Goal: Check status

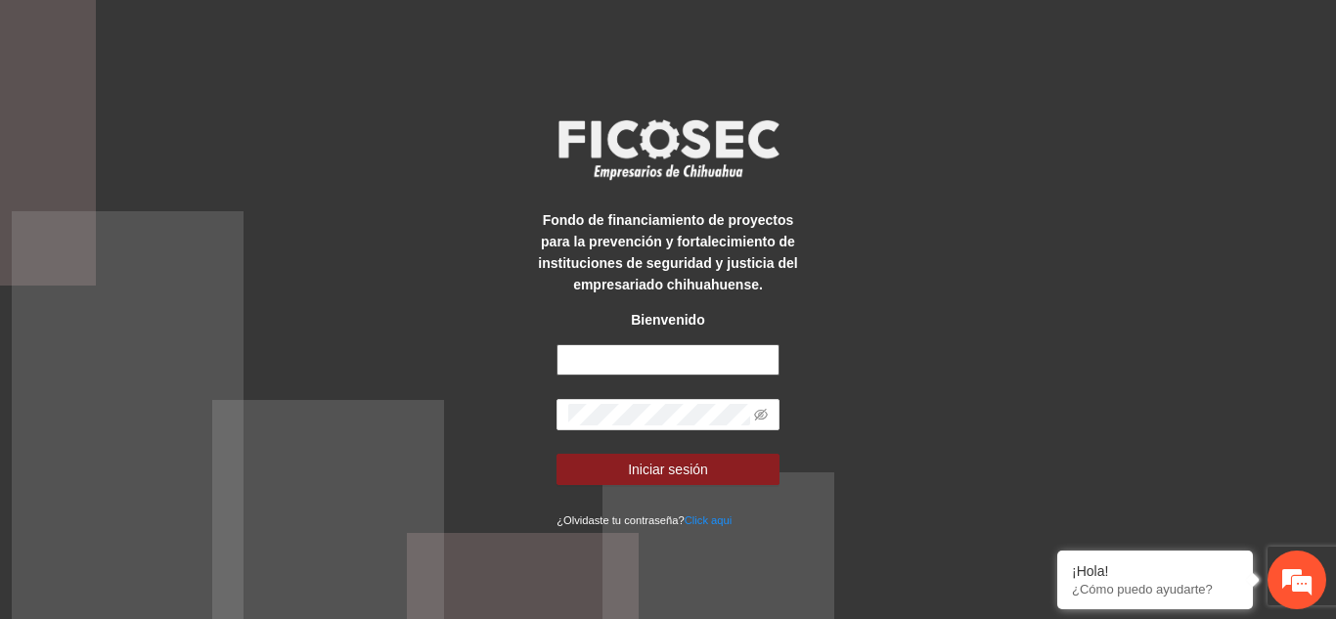
click at [671, 359] on input "text" at bounding box center [667, 359] width 223 height 31
type input "**********"
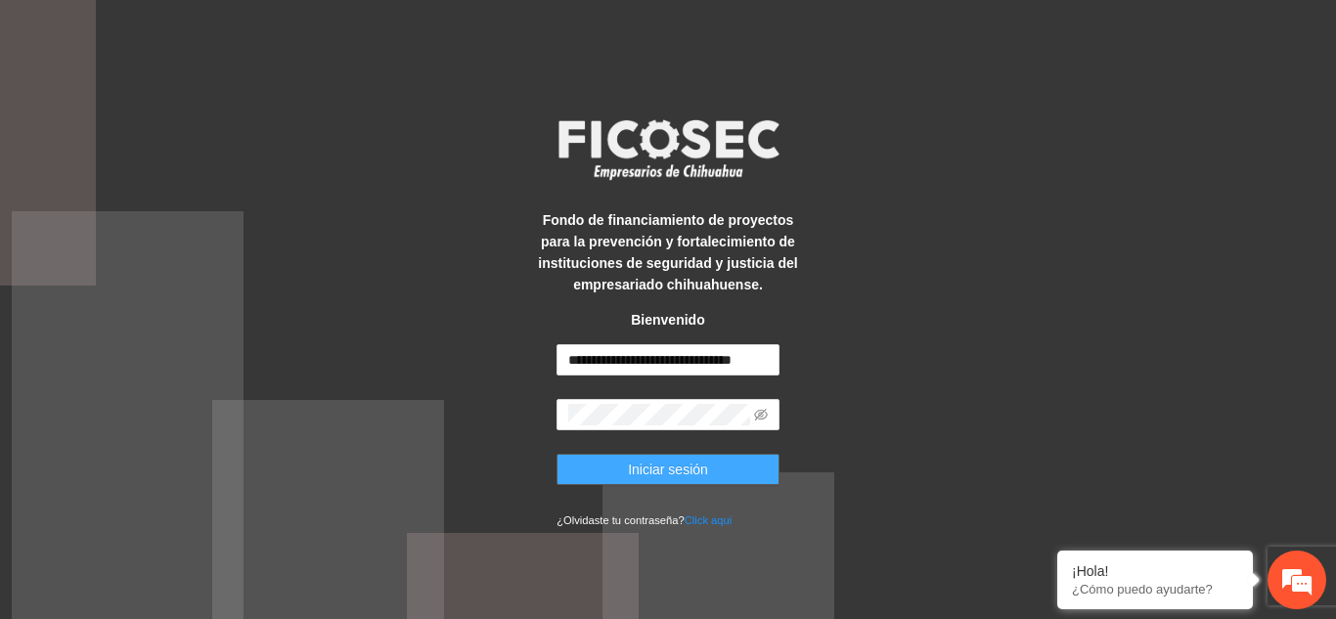
click at [648, 471] on span "Iniciar sesión" at bounding box center [668, 470] width 80 height 22
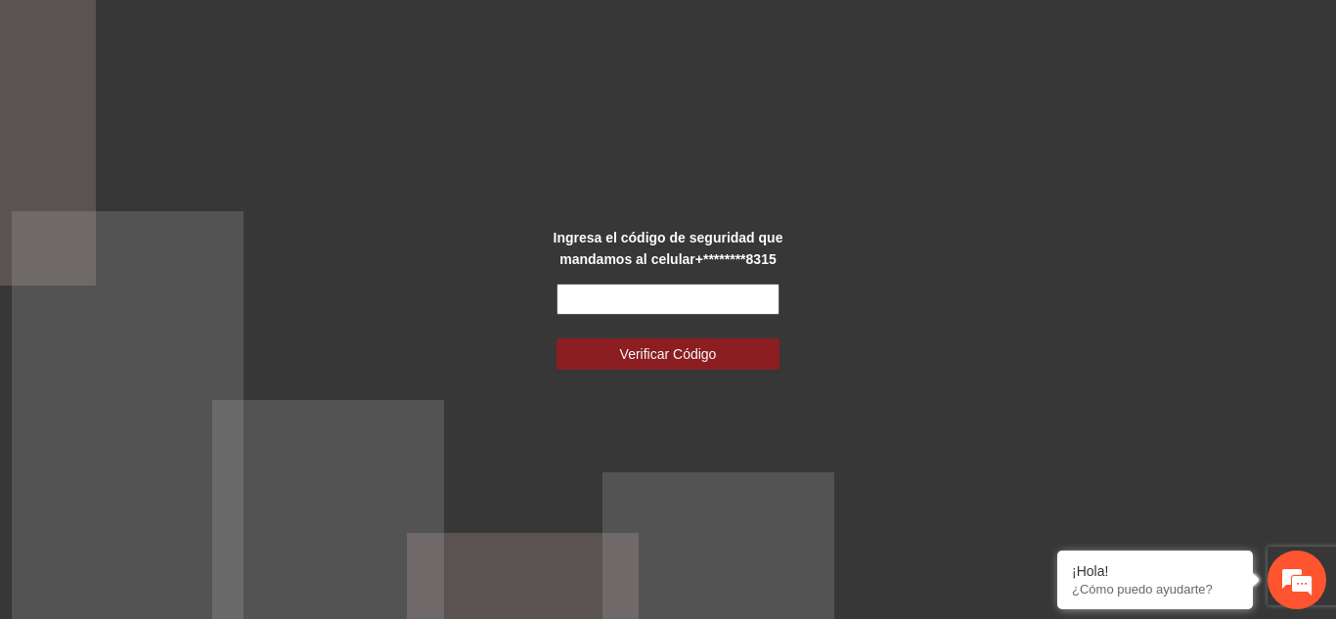
click at [639, 298] on input "text" at bounding box center [667, 299] width 223 height 31
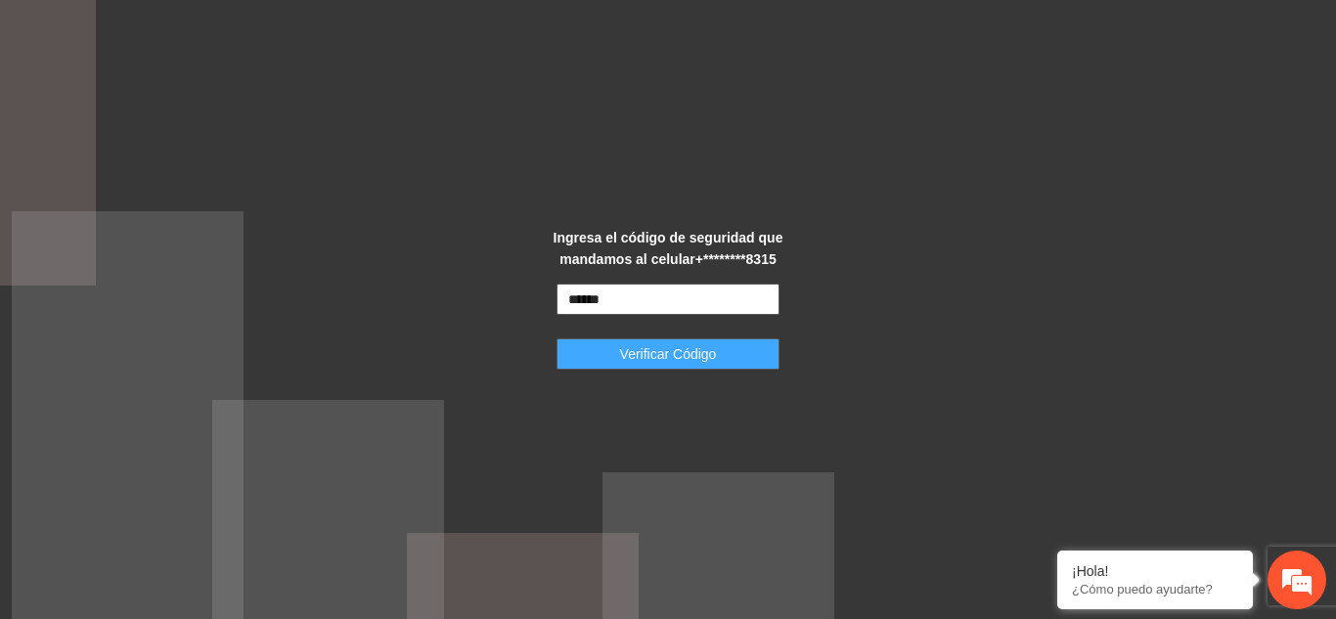
type input "******"
click at [697, 368] on button "Verificar Código" at bounding box center [667, 353] width 223 height 31
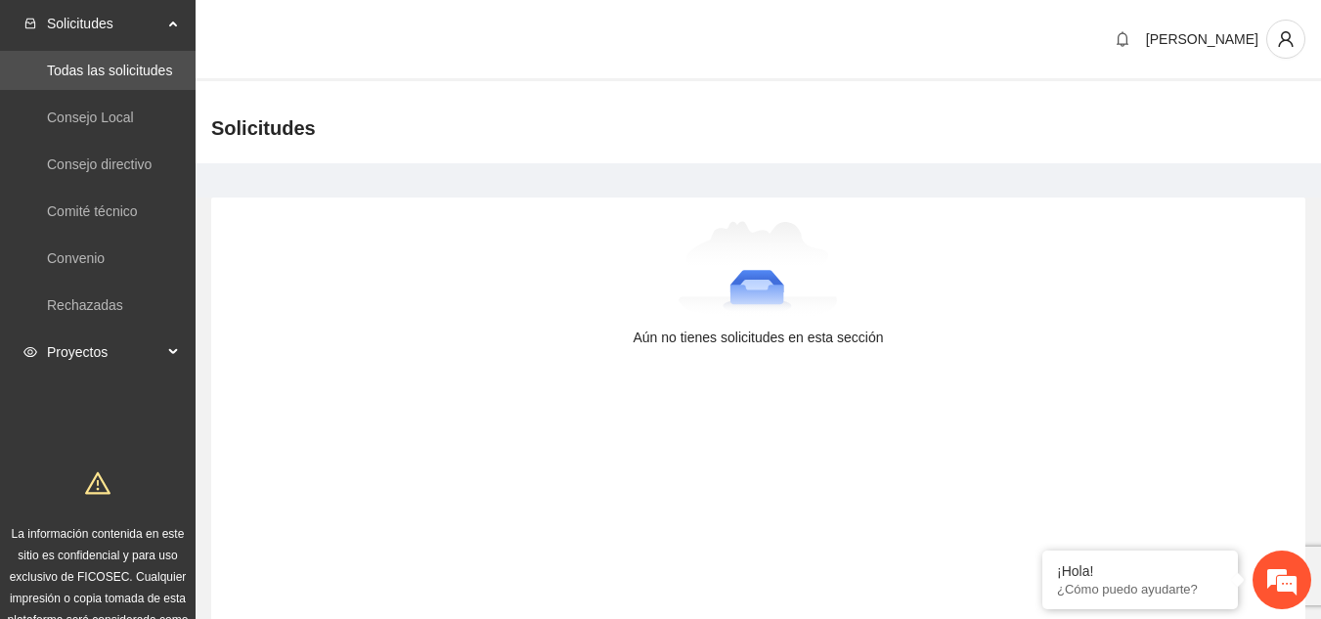
click at [133, 356] on span "Proyectos" at bounding box center [104, 352] width 115 height 39
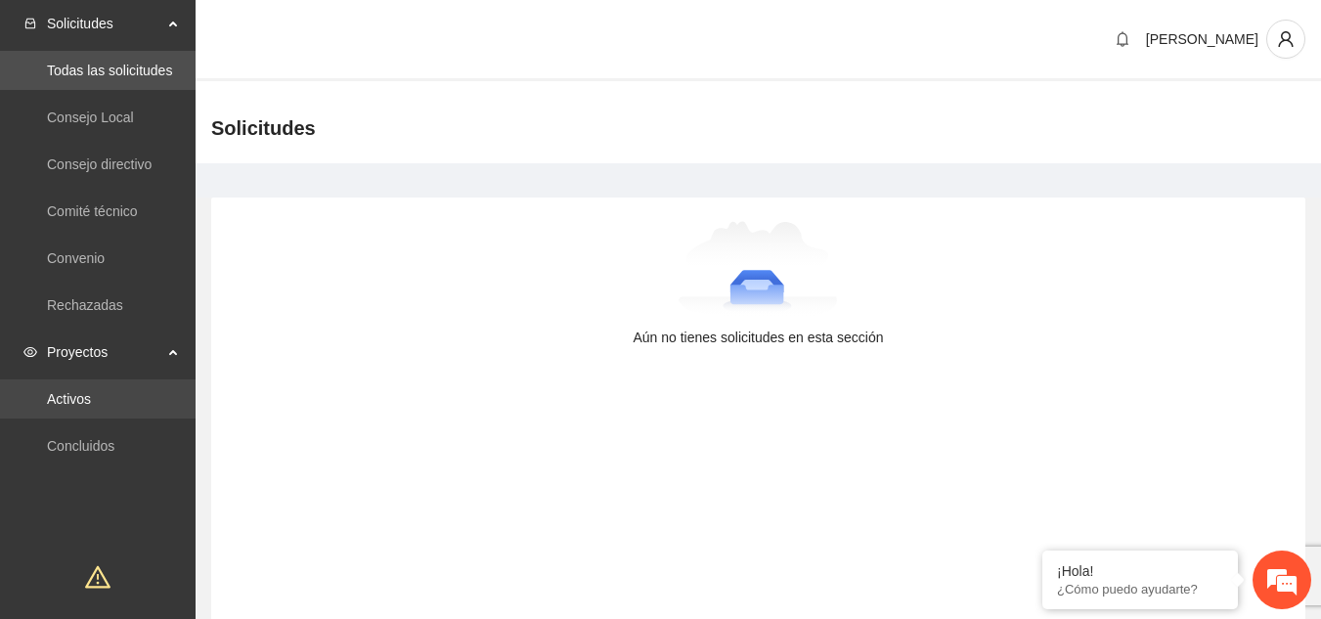
click at [75, 403] on link "Activos" at bounding box center [69, 399] width 44 height 16
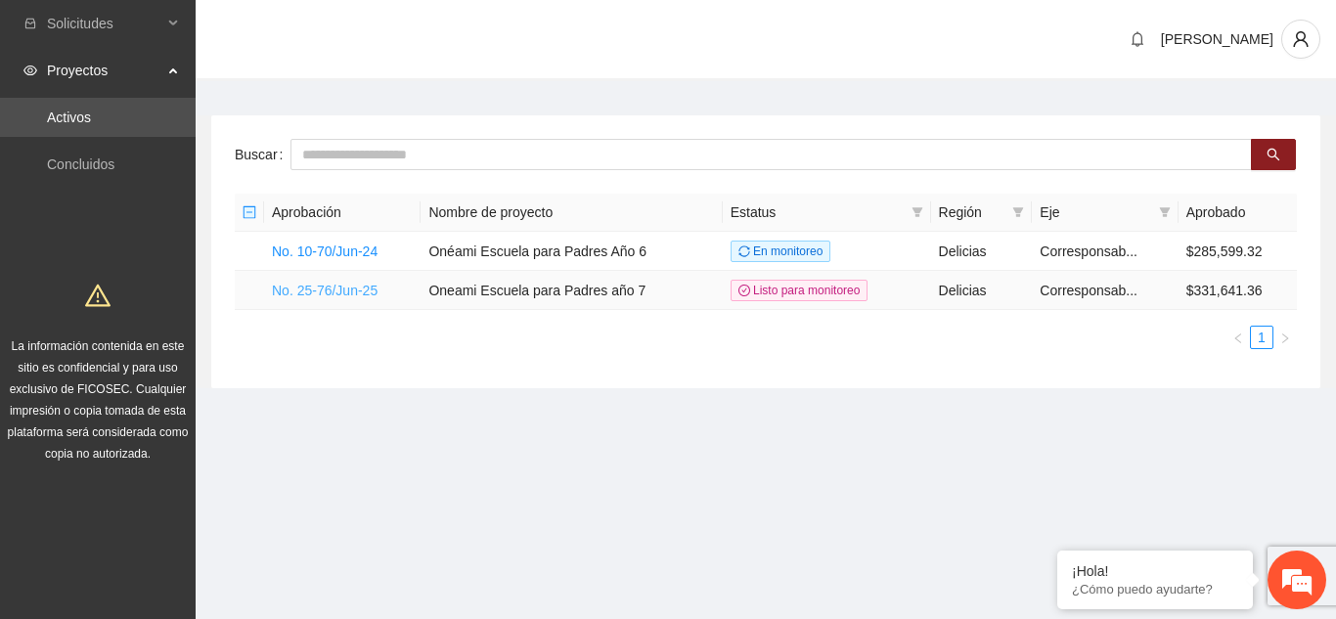
click at [337, 288] on link "No. 25-76/Jun-25" at bounding box center [325, 291] width 106 height 16
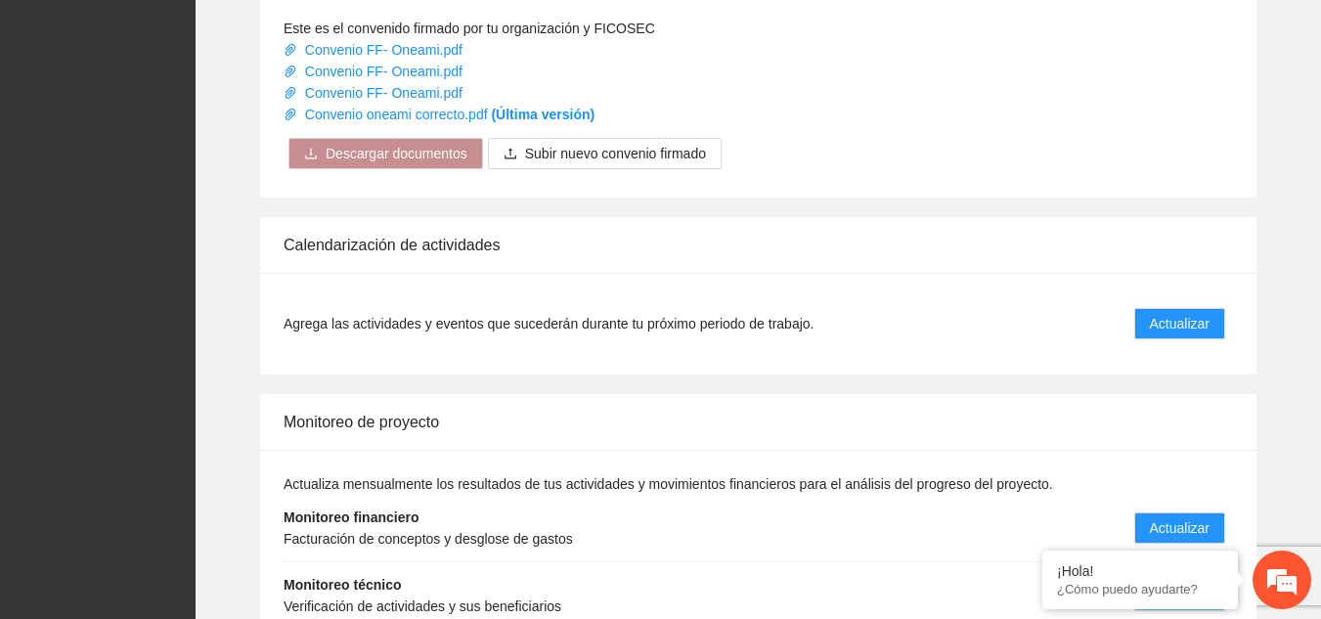
scroll to position [1956, 0]
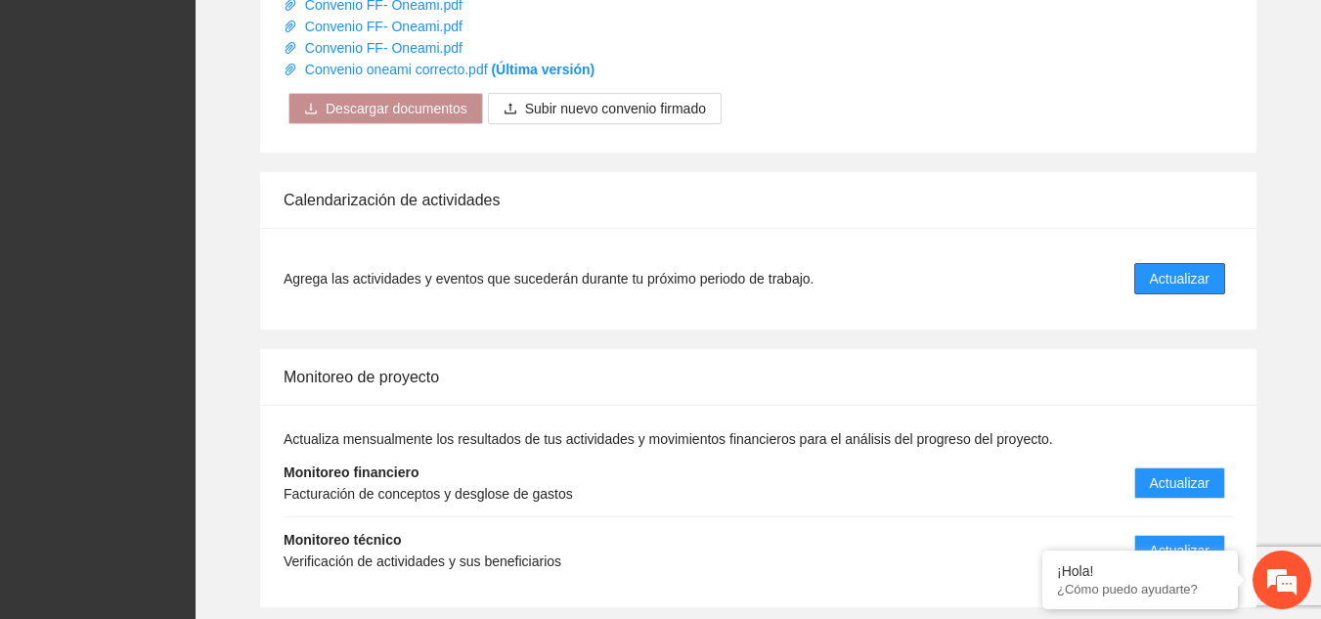
click at [1170, 268] on span "Actualizar" at bounding box center [1180, 279] width 60 height 22
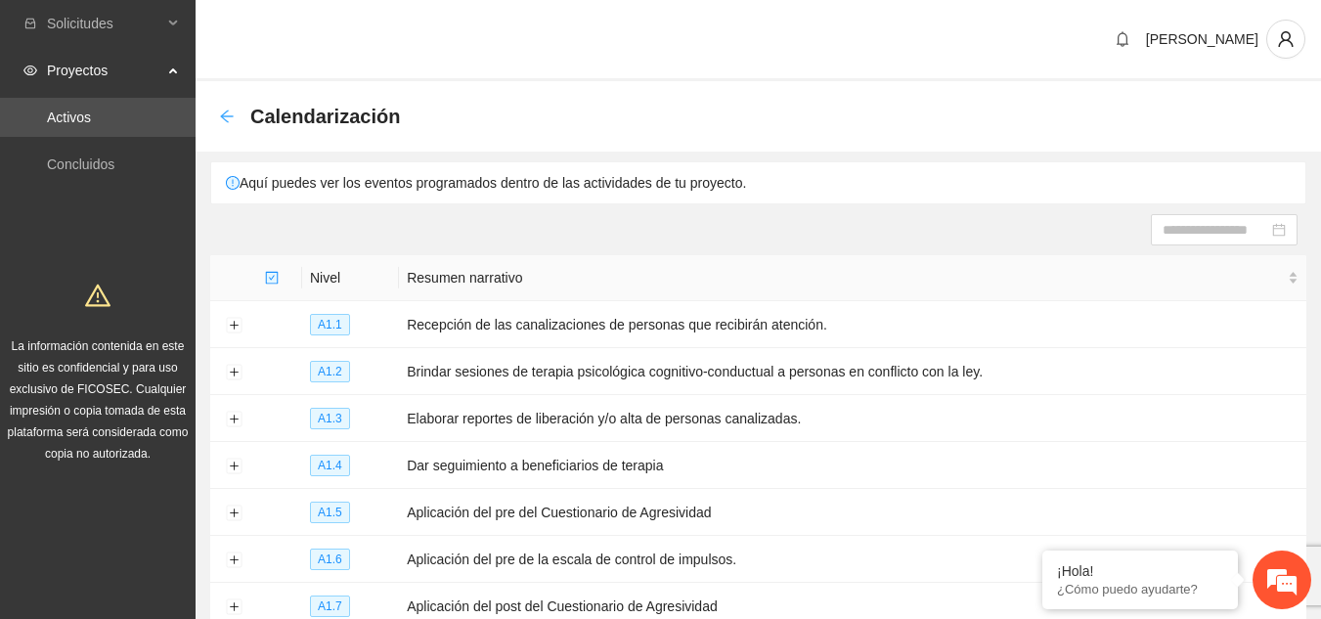
click at [228, 111] on icon "arrow-left" at bounding box center [227, 117] width 16 height 16
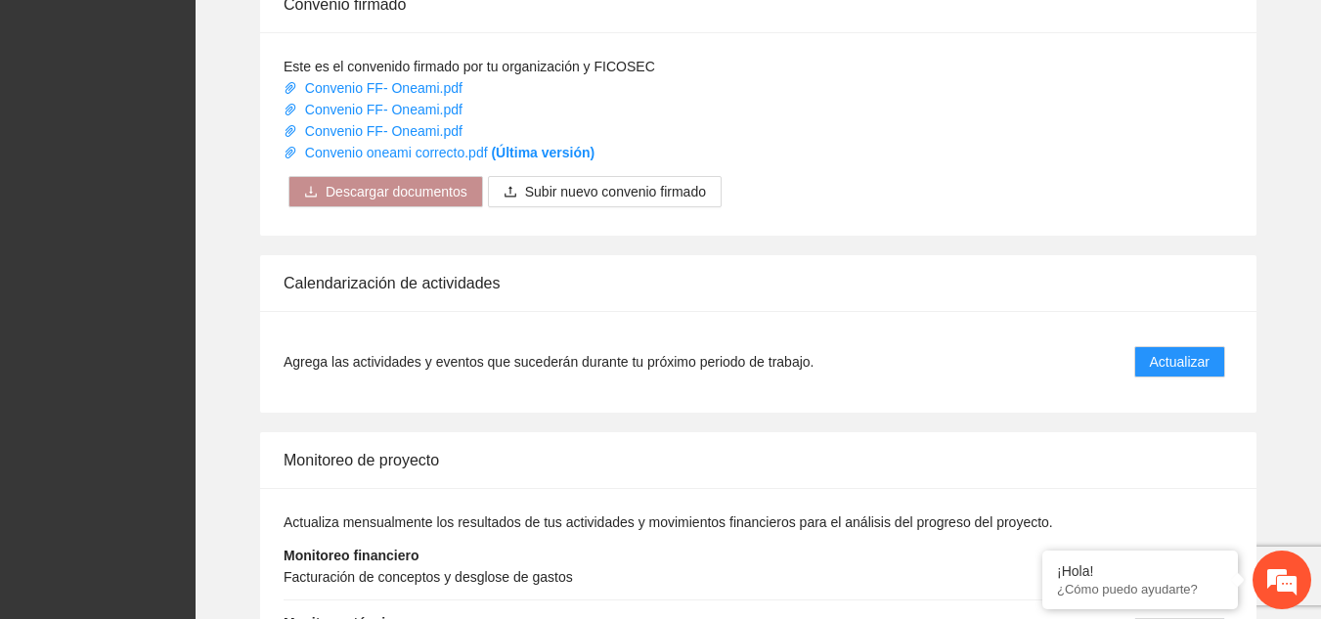
scroll to position [1956, 0]
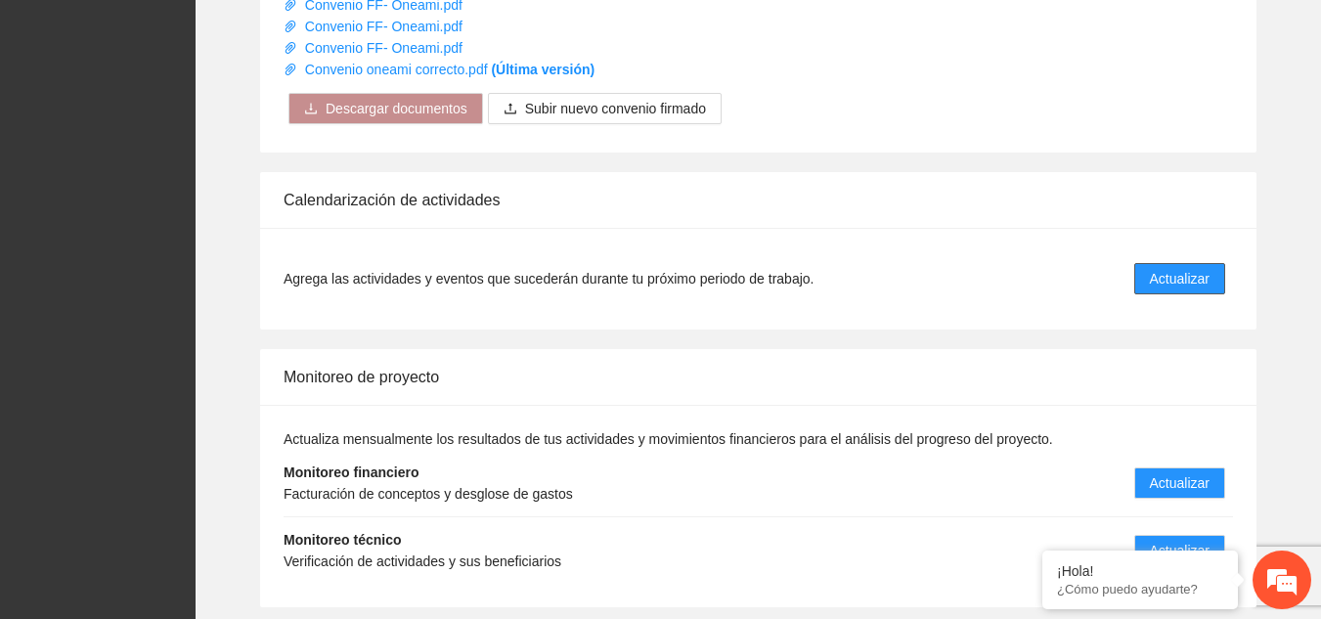
click at [1183, 268] on span "Actualizar" at bounding box center [1180, 279] width 60 height 22
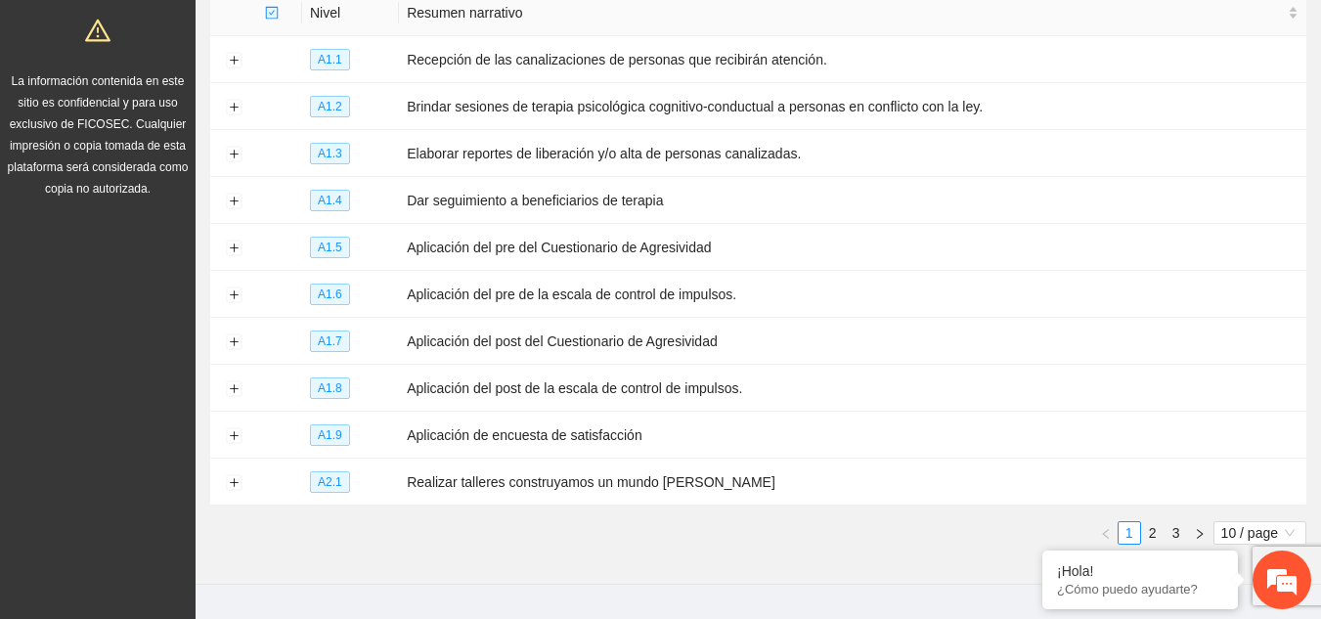
scroll to position [299, 0]
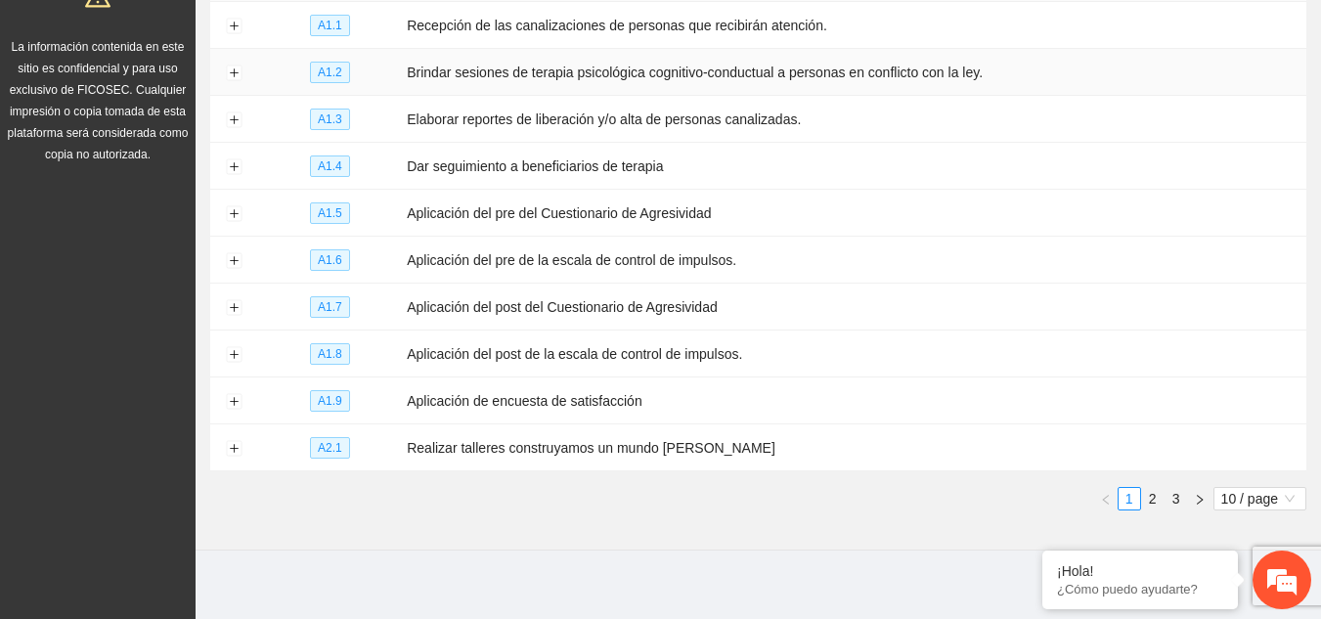
click at [330, 73] on span "A1.2" at bounding box center [330, 73] width 40 height 22
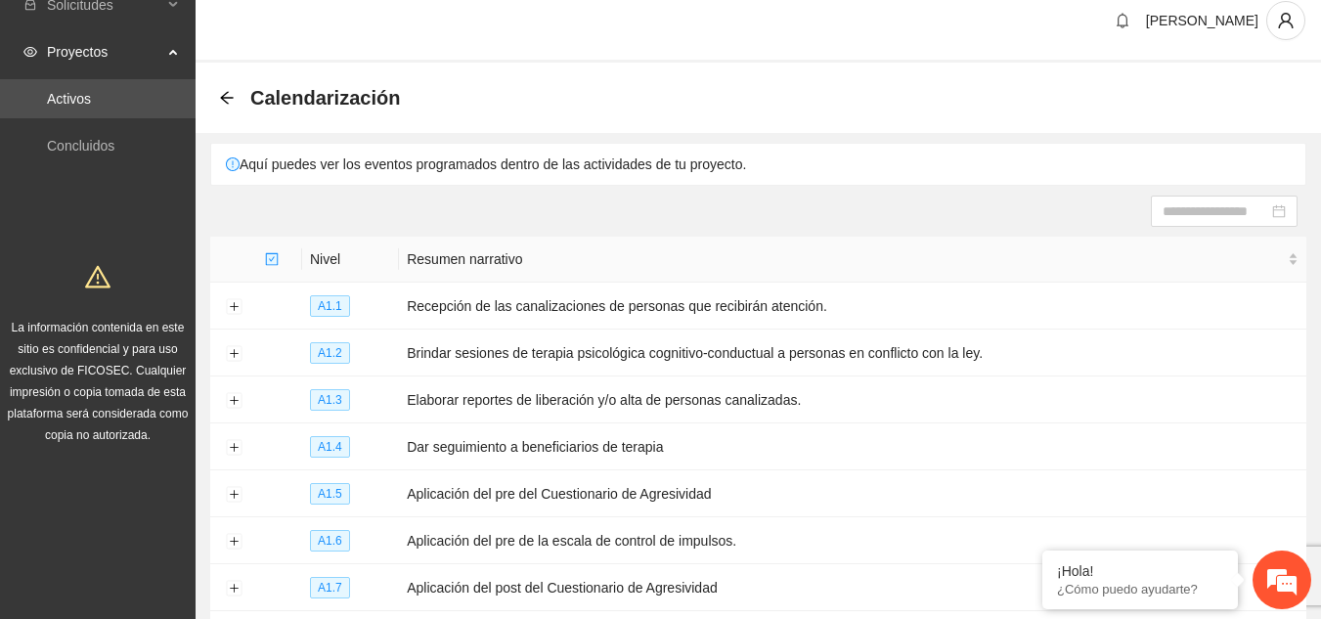
scroll to position [0, 0]
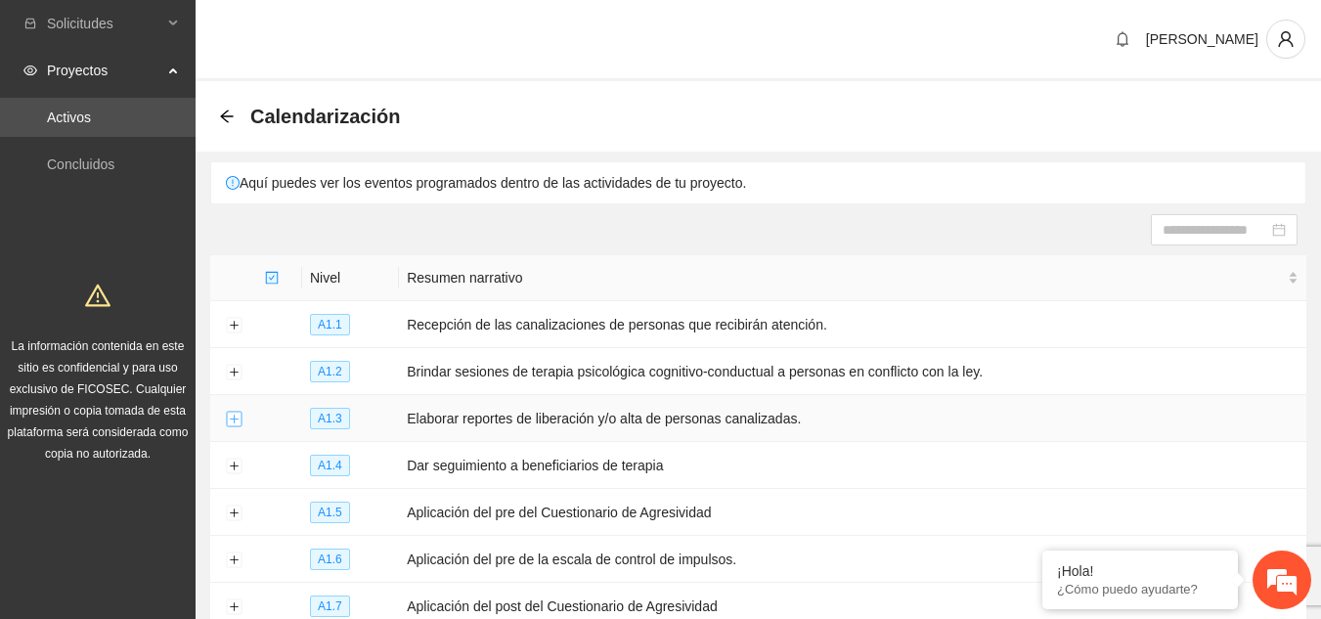
click at [228, 119] on icon "arrow-left" at bounding box center [227, 117] width 16 height 16
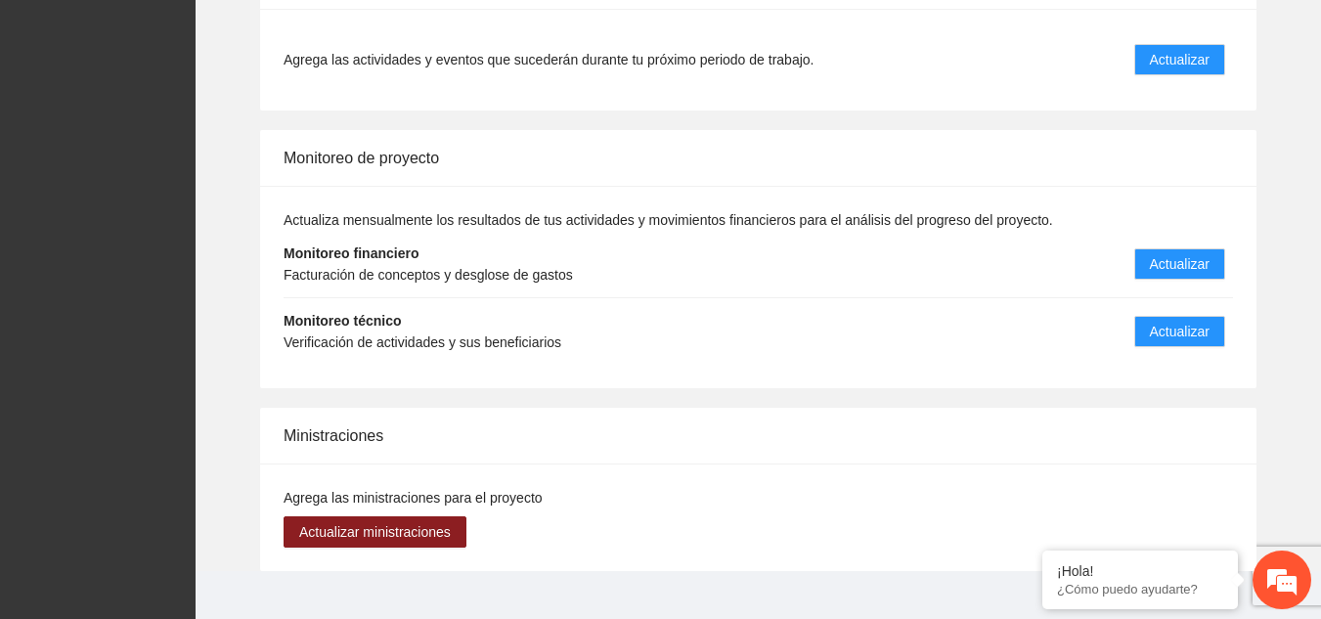
scroll to position [2180, 0]
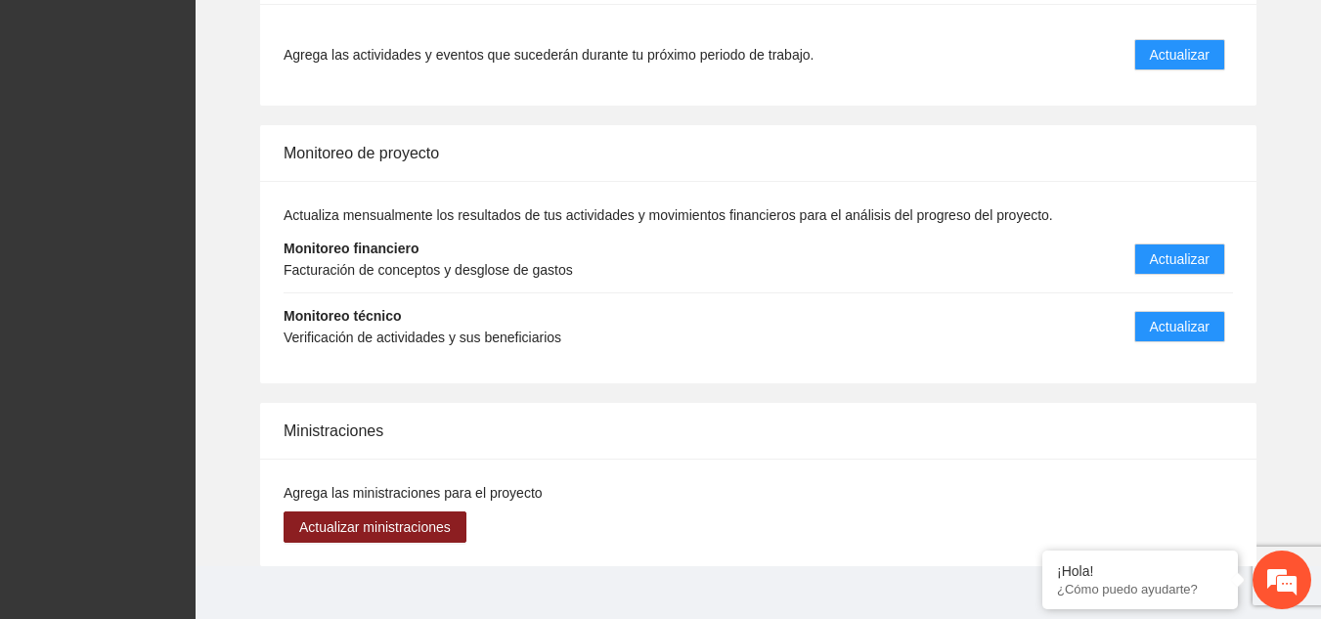
click at [900, 403] on div "Ministraciones" at bounding box center [759, 431] width 950 height 56
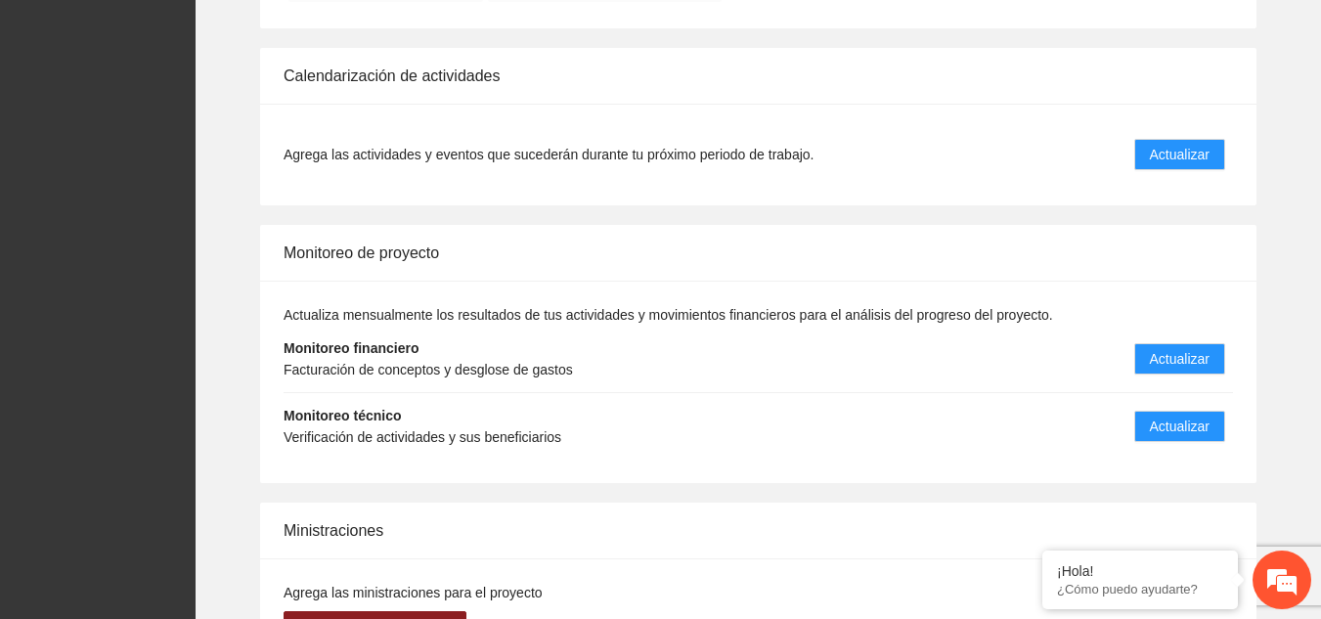
scroll to position [2082, 0]
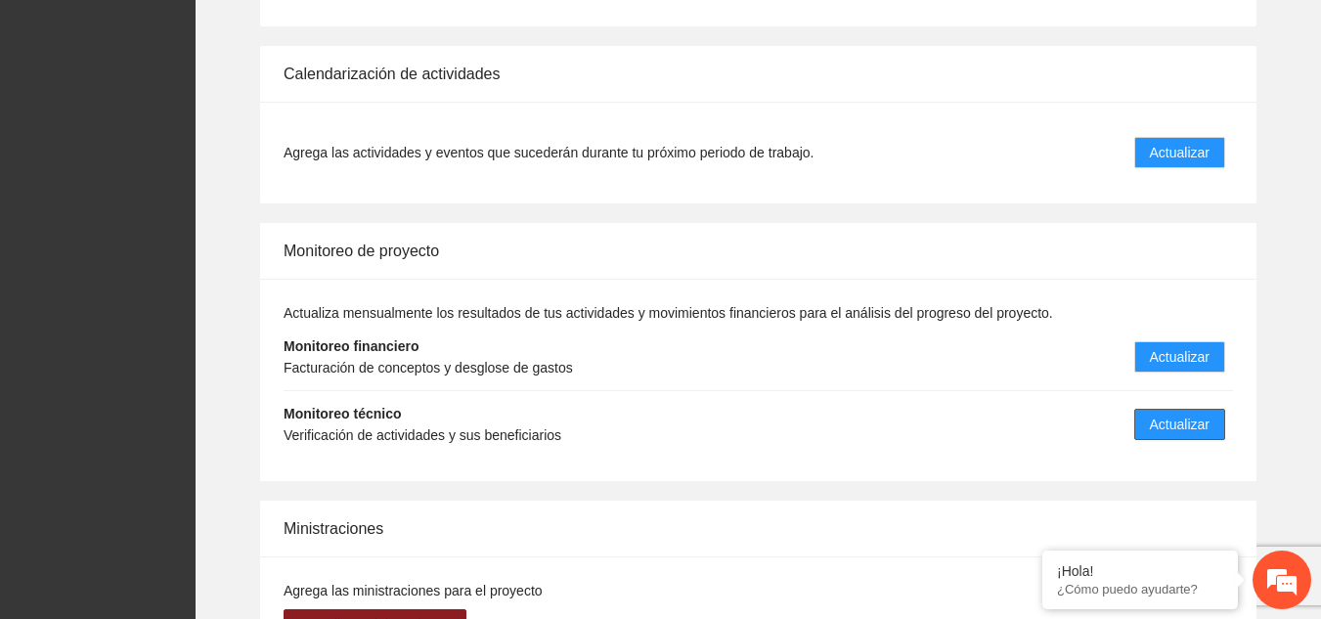
click at [1181, 414] on span "Actualizar" at bounding box center [1180, 425] width 60 height 22
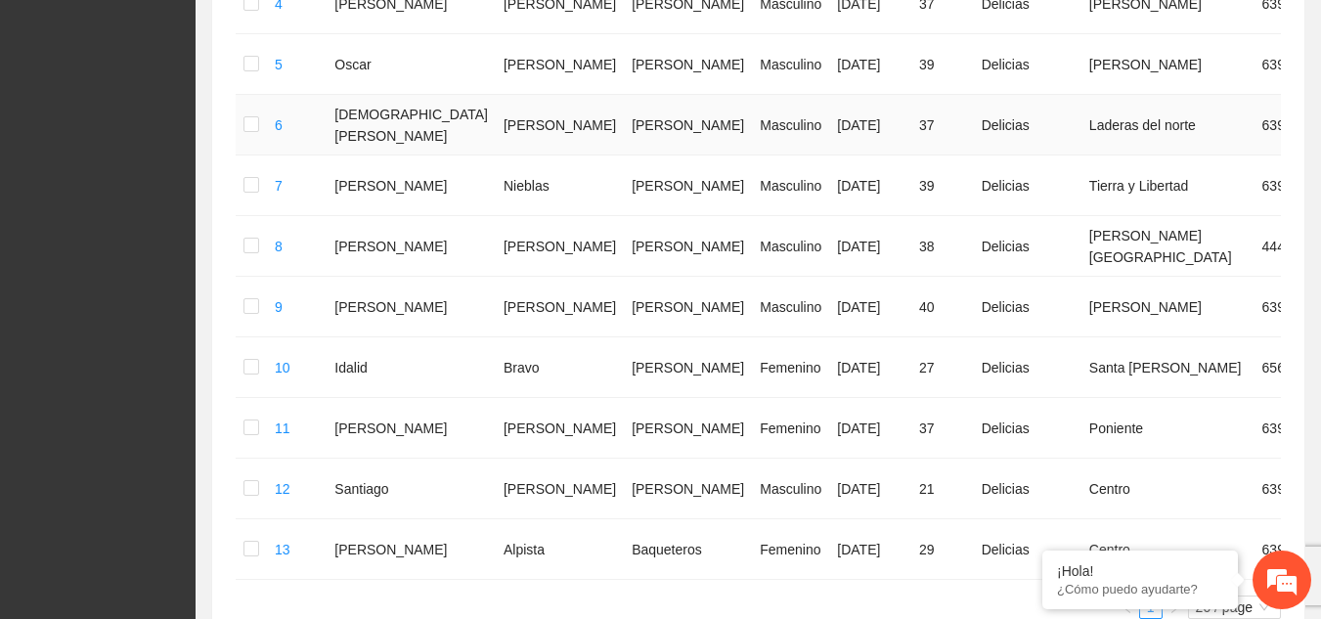
scroll to position [685, 0]
